Goal: Check status: Check status

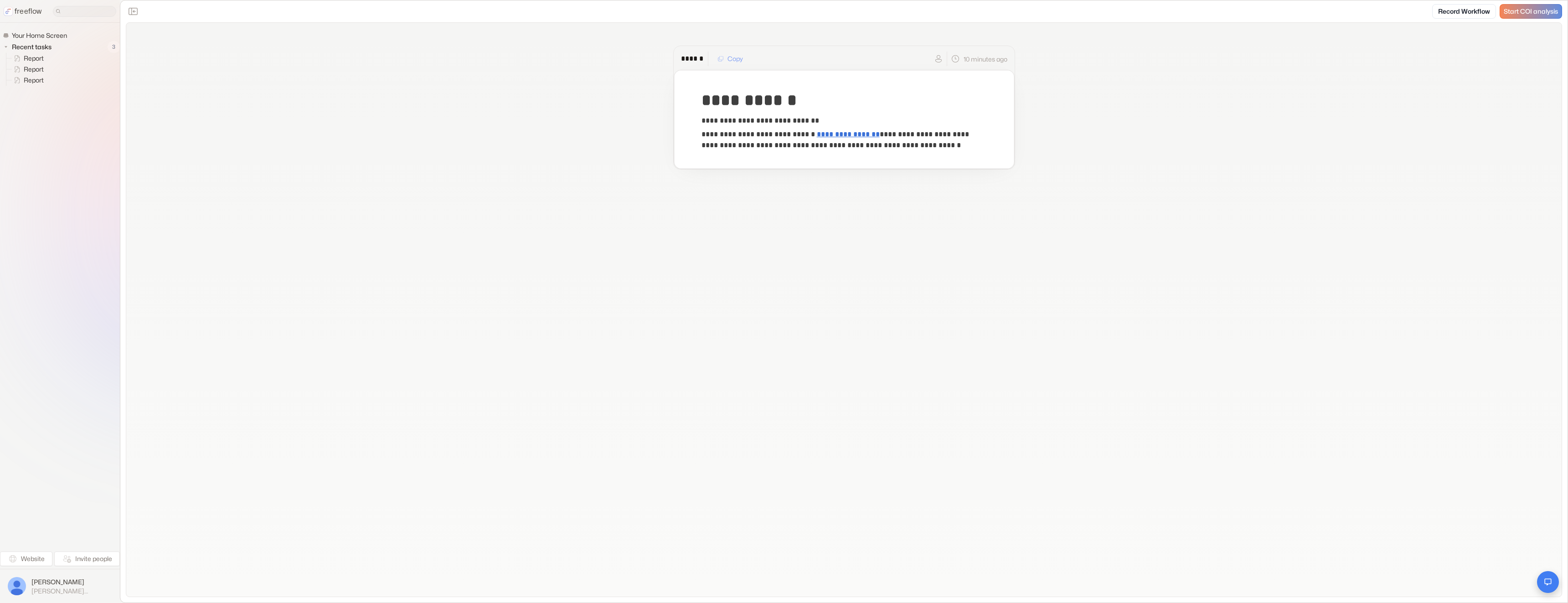
click at [1555, 584] on button "Open chat" at bounding box center [1548, 582] width 22 height 22
click at [1445, 397] on div "Hello! I can answer questions about this Evidence of Insurance check based on o…" at bounding box center [1451, 379] width 123 height 36
drag, startPoint x: 1429, startPoint y: 373, endPoint x: 1438, endPoint y: 406, distance: 34.2
click at [1438, 406] on div "Hello! I can answer questions about this Evidence of Insurance check based on o…" at bounding box center [1451, 384] width 134 height 53
click at [1440, 400] on p "17:48" at bounding box center [1451, 403] width 123 height 9
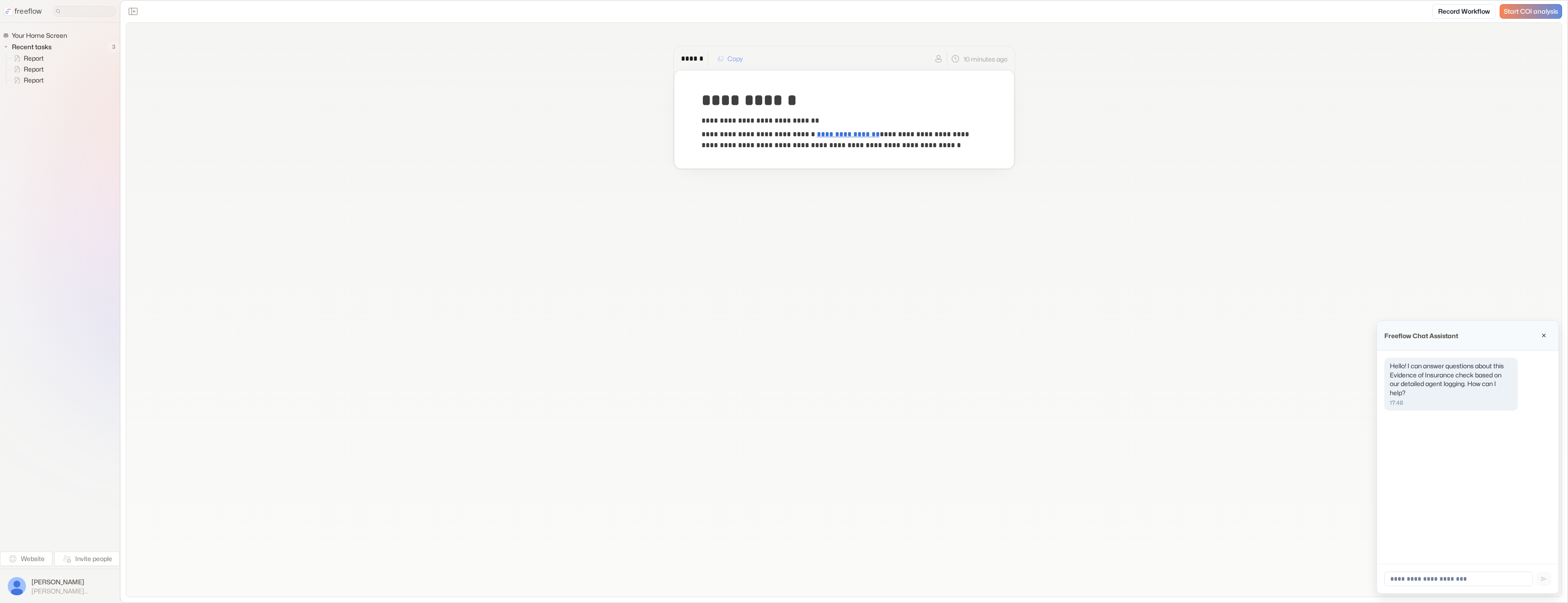
click at [1112, 348] on div "**********" at bounding box center [844, 310] width 1436 height 574
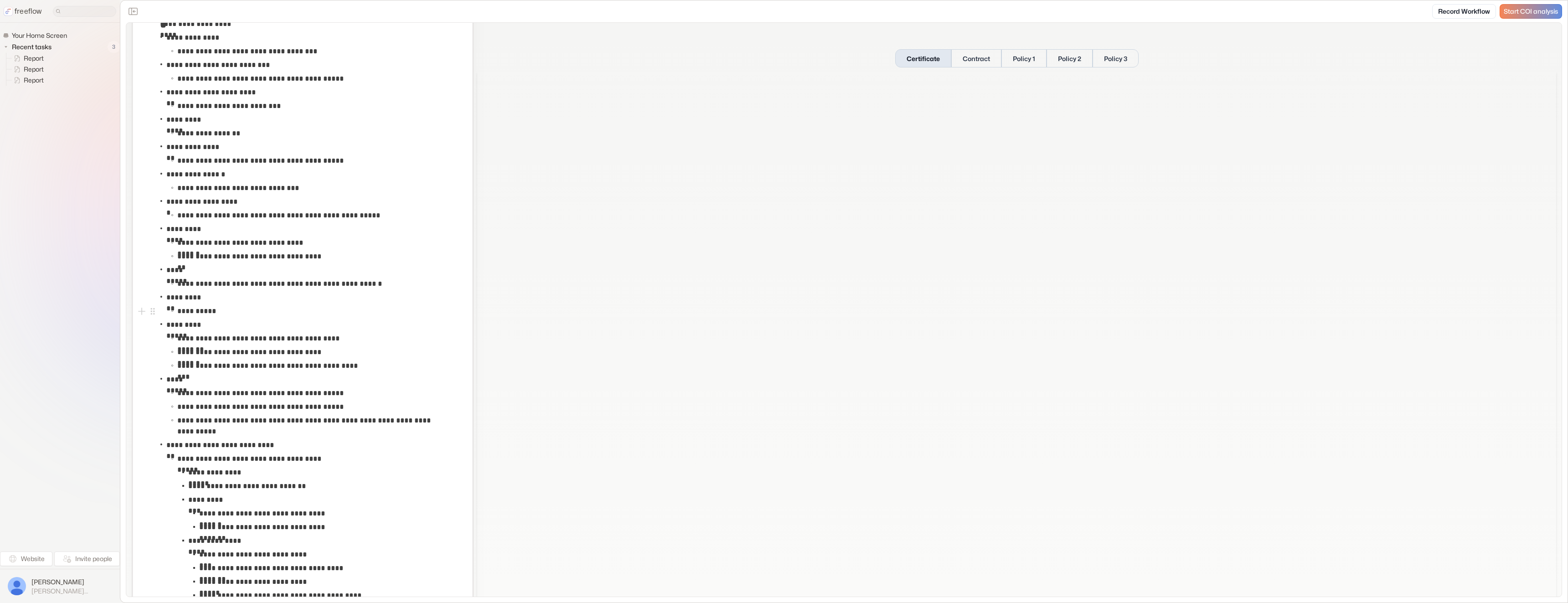
scroll to position [1454, 0]
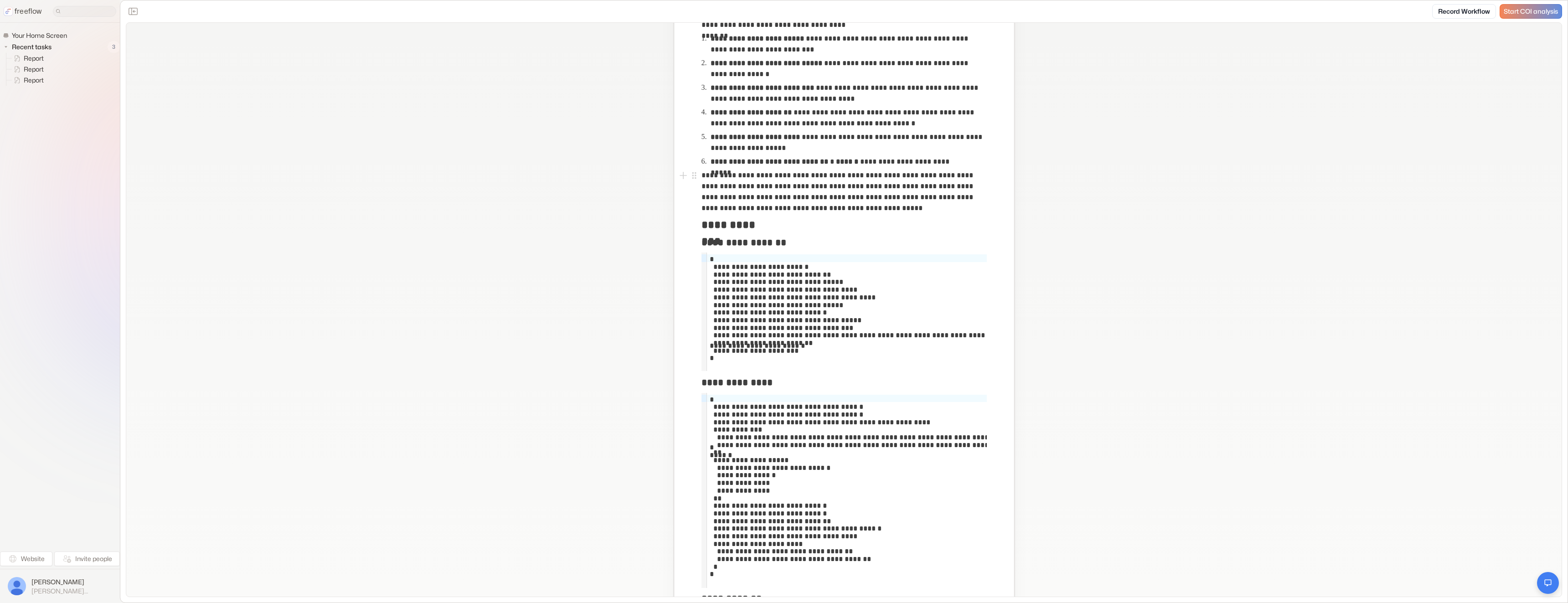
scroll to position [571, 0]
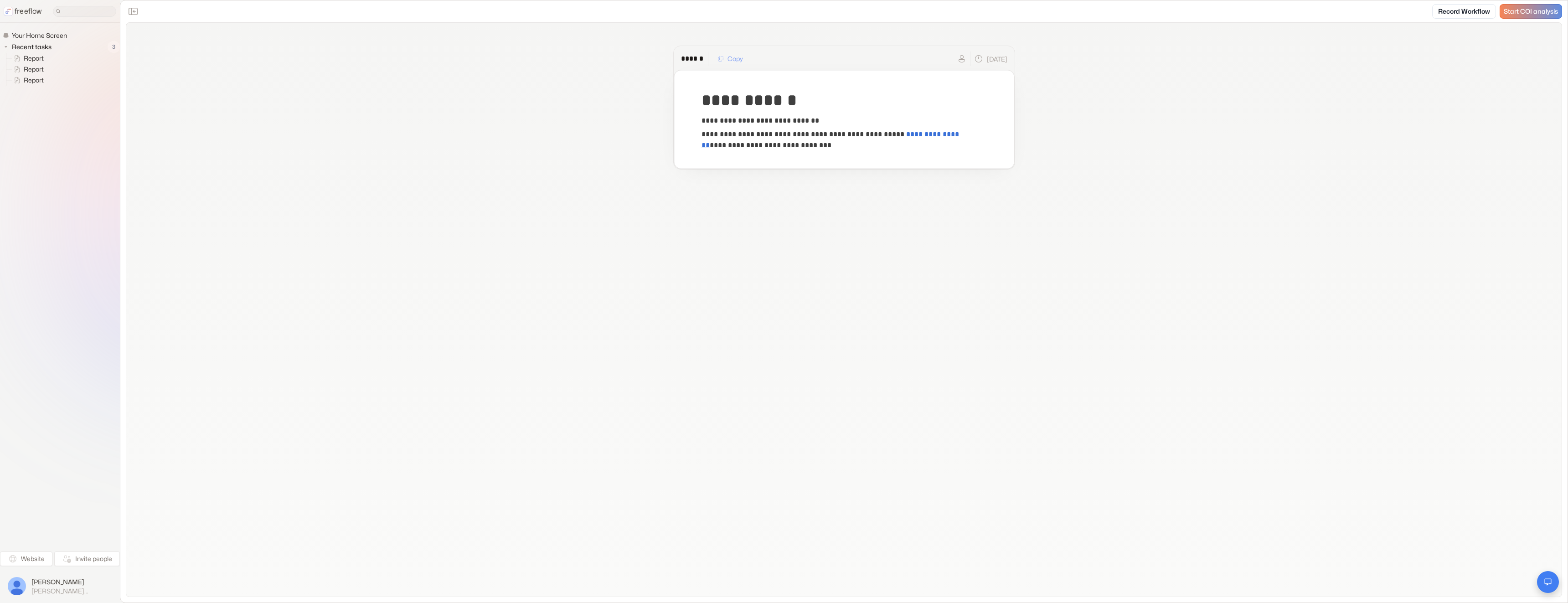
click at [1545, 579] on icon "Open chat" at bounding box center [1548, 582] width 7 height 7
